Goal: Check status

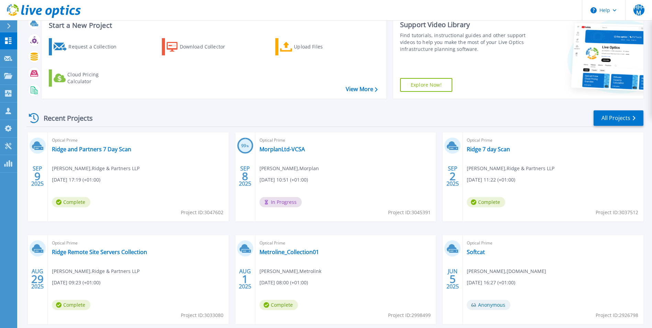
scroll to position [34, 0]
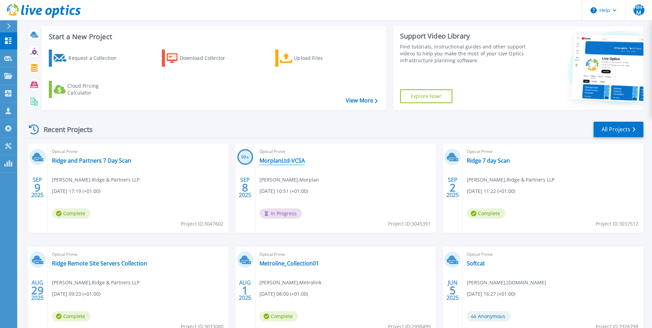
click at [285, 158] on link "MorplanLtd-VCSA" at bounding box center [281, 160] width 45 height 7
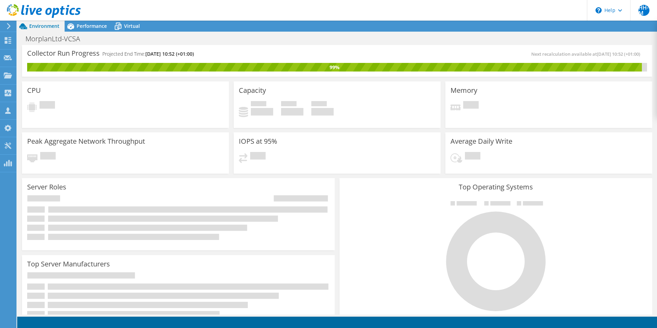
scroll to position [107, 0]
click at [94, 27] on span "Performance" at bounding box center [92, 26] width 30 height 7
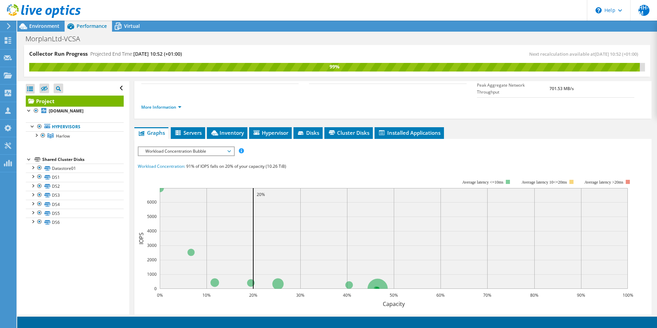
scroll to position [4, 0]
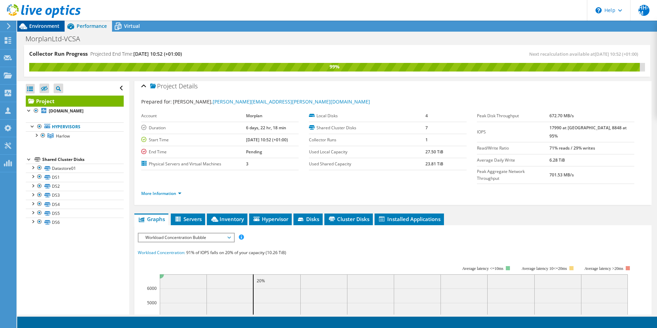
click at [45, 27] on span "Environment" at bounding box center [44, 26] width 30 height 7
